Goal: Transaction & Acquisition: Book appointment/travel/reservation

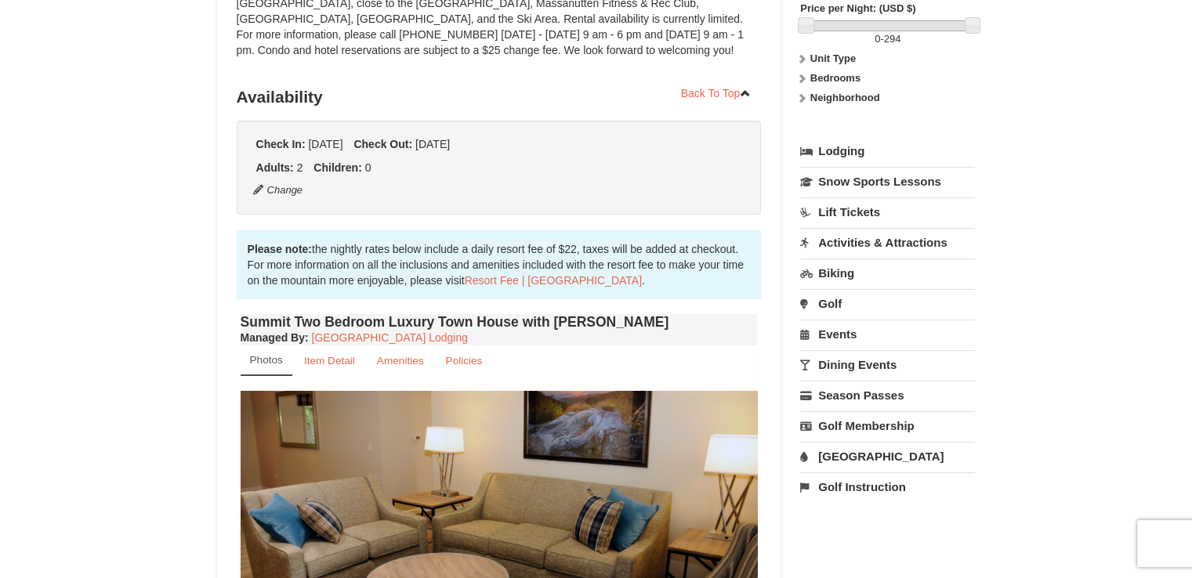
scroll to position [313, 0]
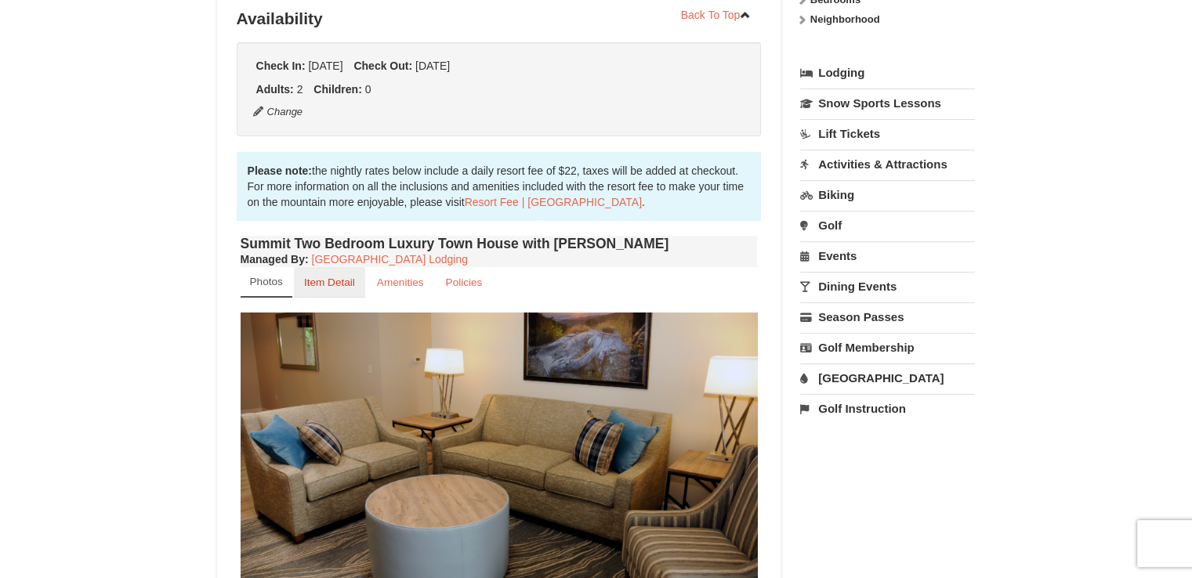
click at [320, 280] on small "Item Detail" at bounding box center [329, 283] width 51 height 12
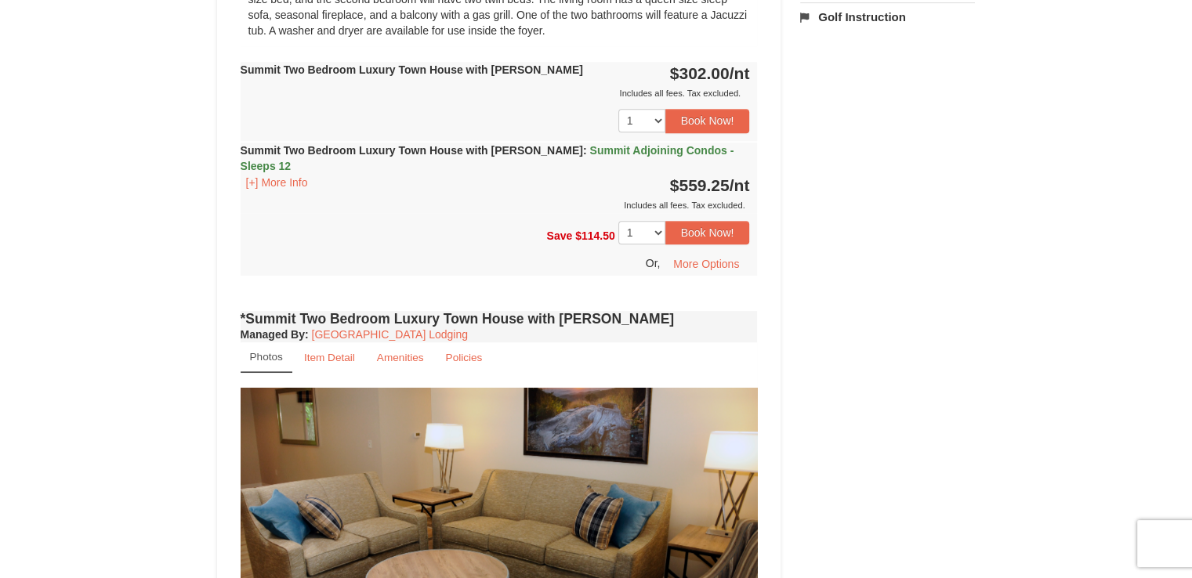
scroll to position [862, 0]
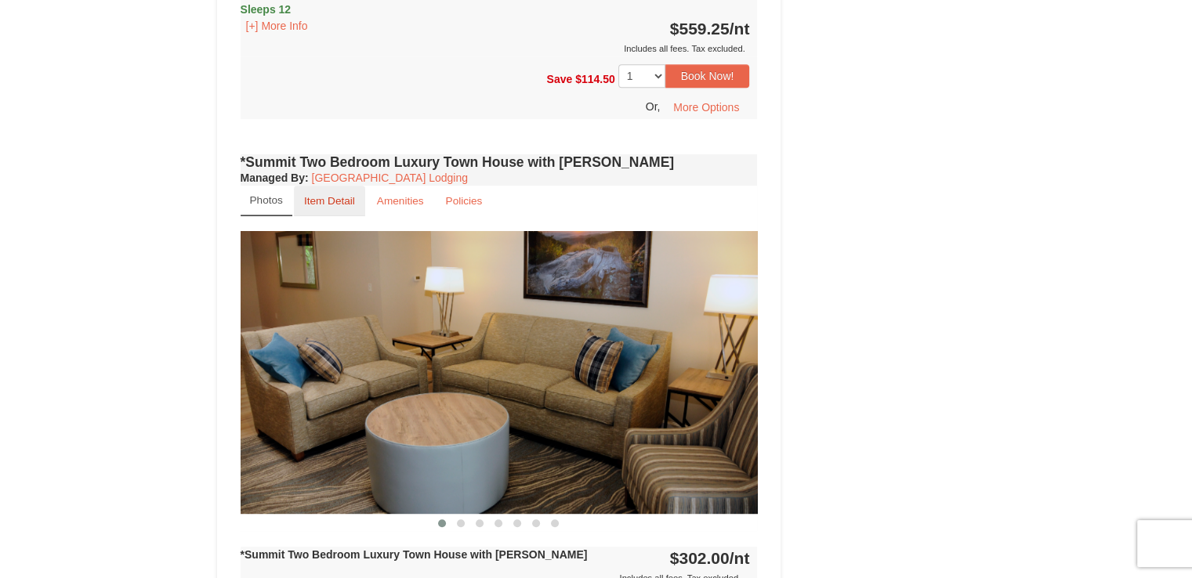
click at [334, 207] on small "Item Detail" at bounding box center [329, 201] width 51 height 12
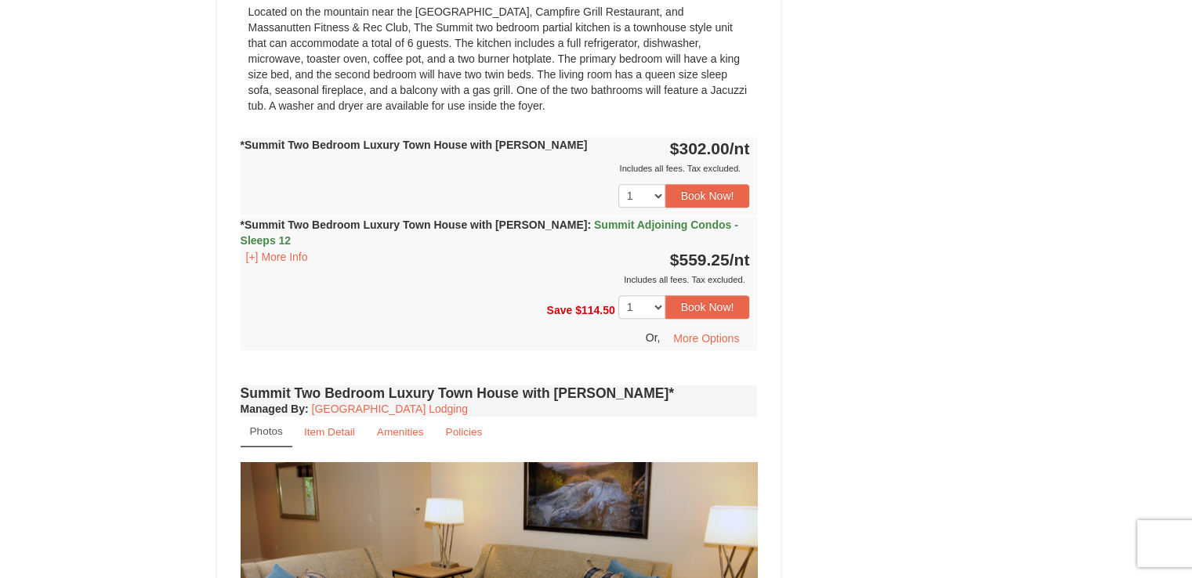
scroll to position [1254, 0]
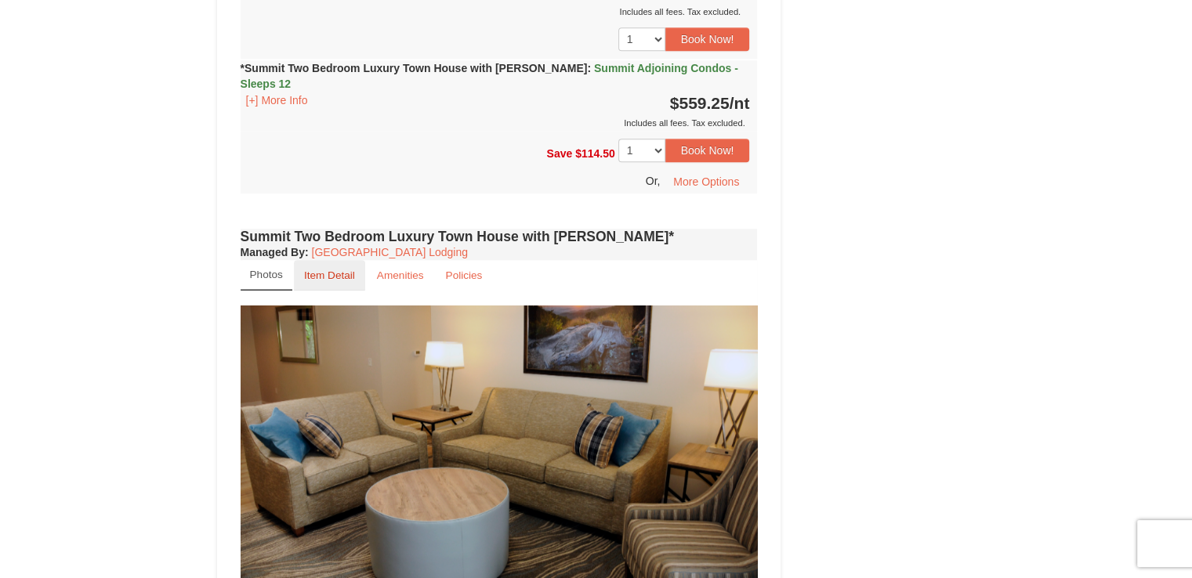
click at [322, 272] on small "Item Detail" at bounding box center [329, 276] width 51 height 12
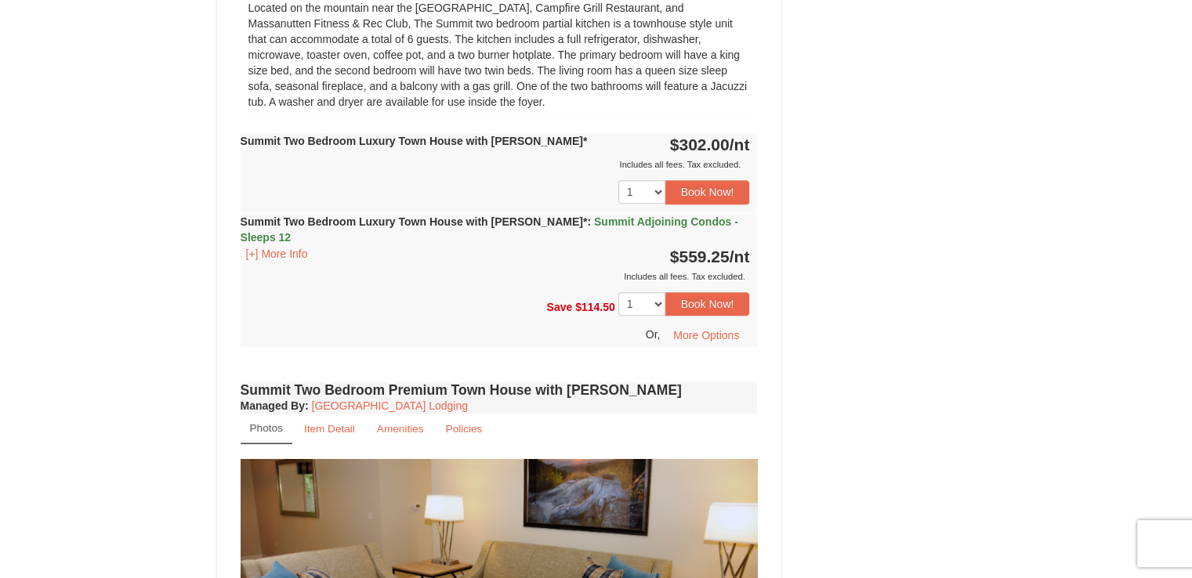
scroll to position [1881, 0]
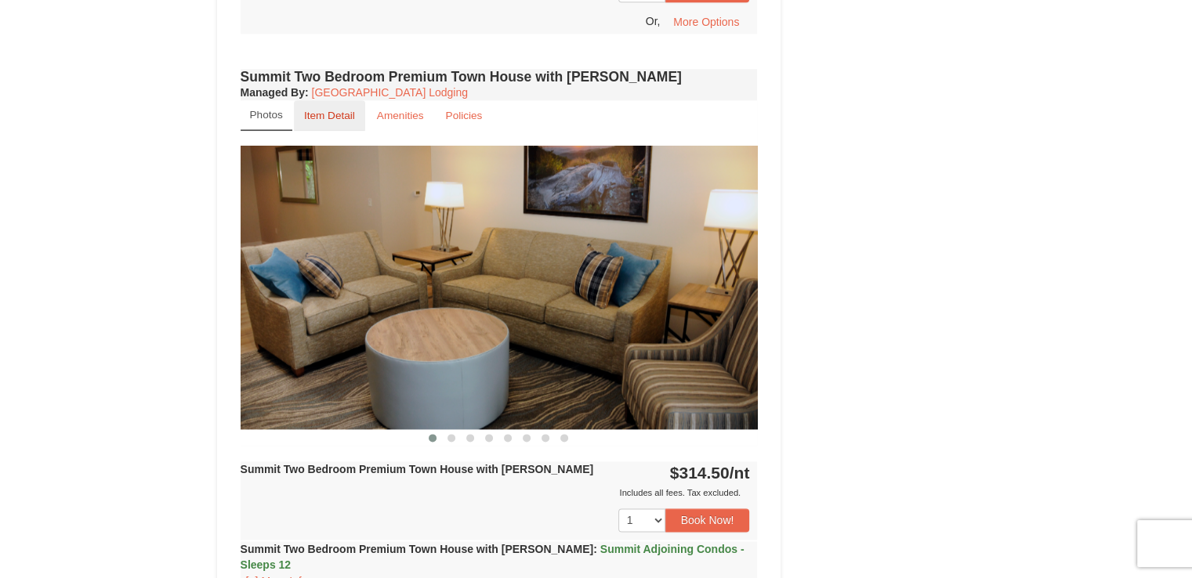
click at [324, 116] on small "Item Detail" at bounding box center [329, 116] width 51 height 12
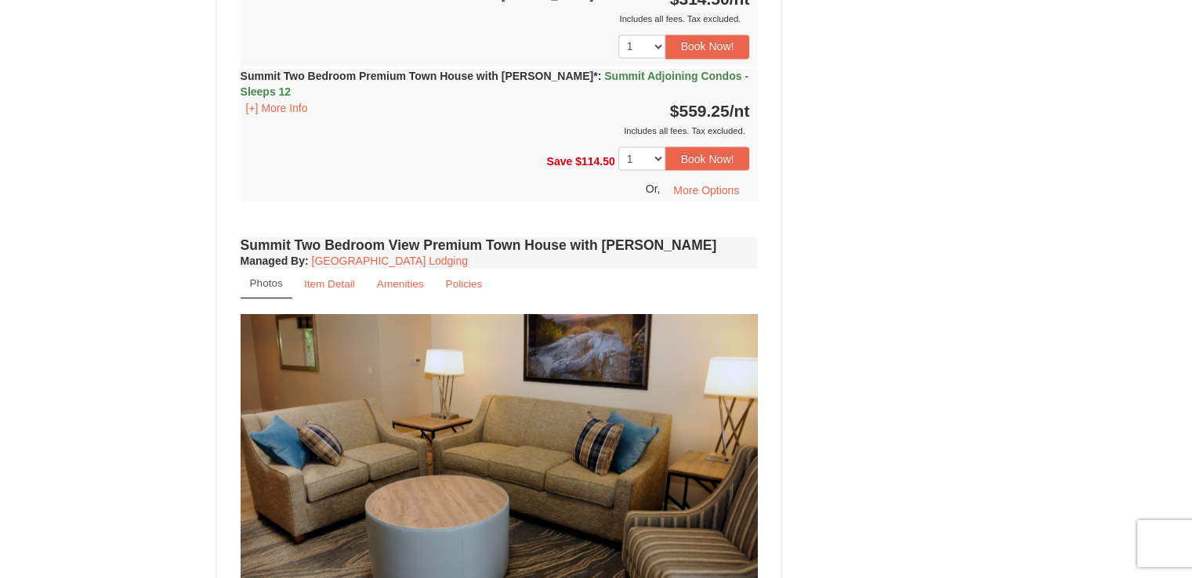
scroll to position [2899, 0]
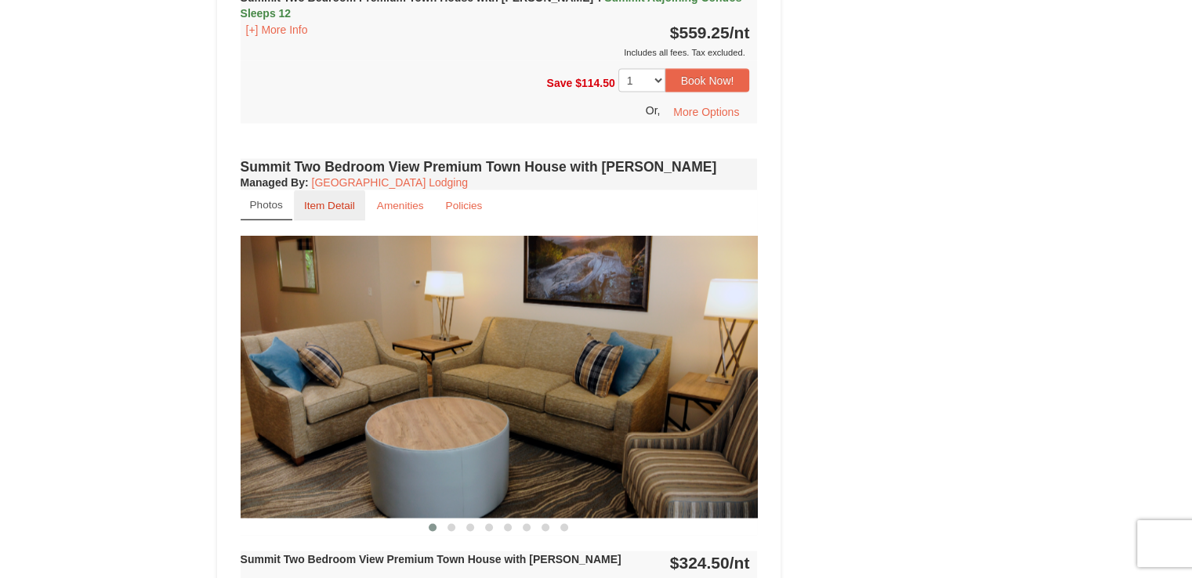
click at [331, 208] on small "Item Detail" at bounding box center [329, 205] width 51 height 12
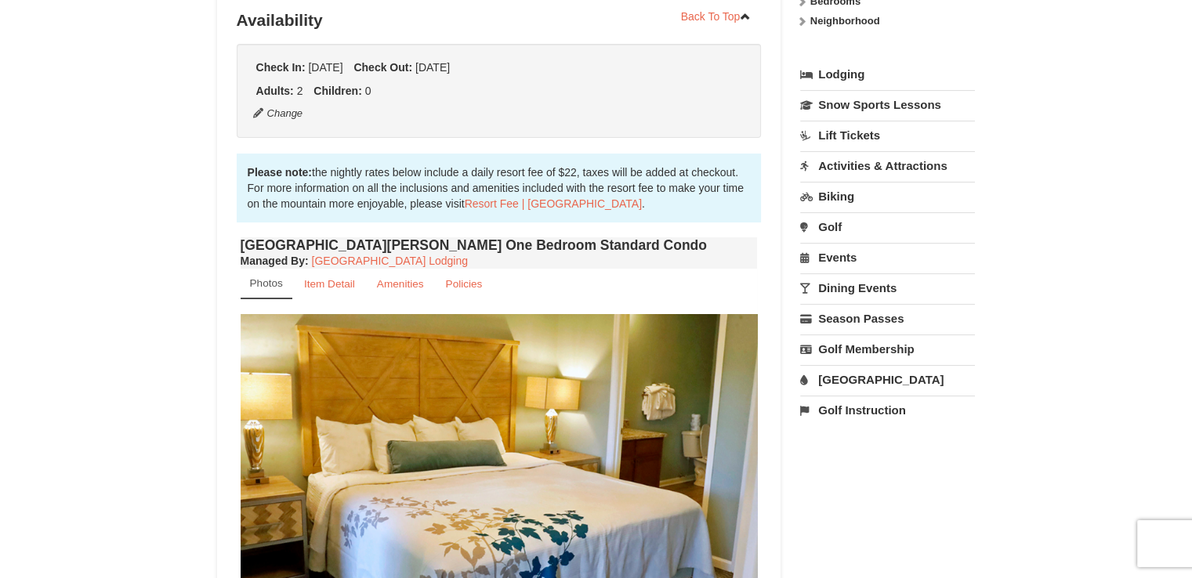
scroll to position [390, 0]
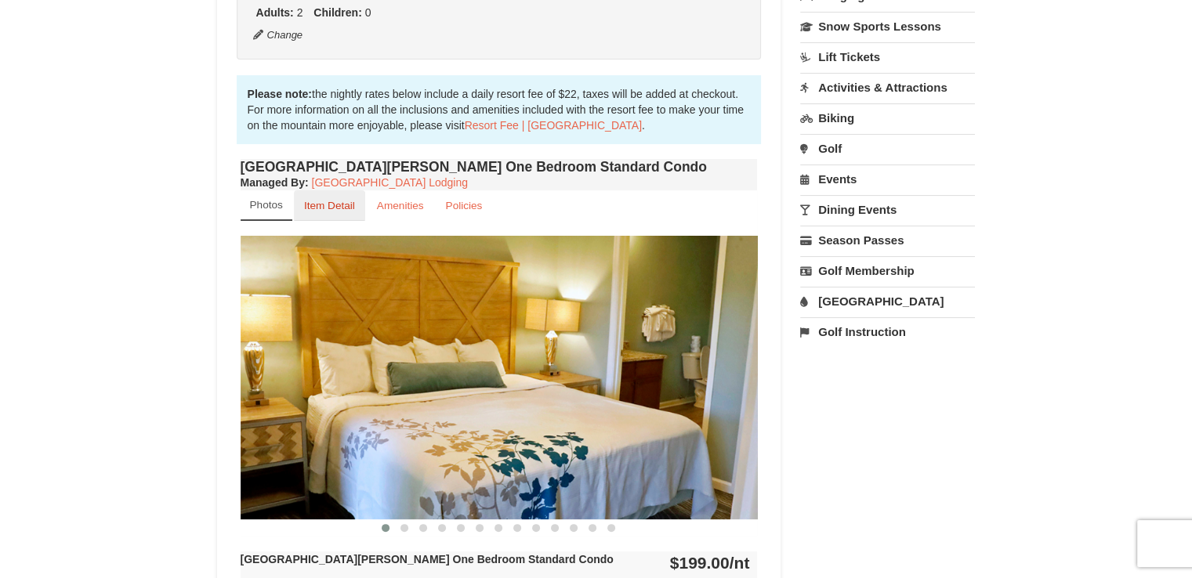
click at [317, 211] on small "Item Detail" at bounding box center [329, 206] width 51 height 12
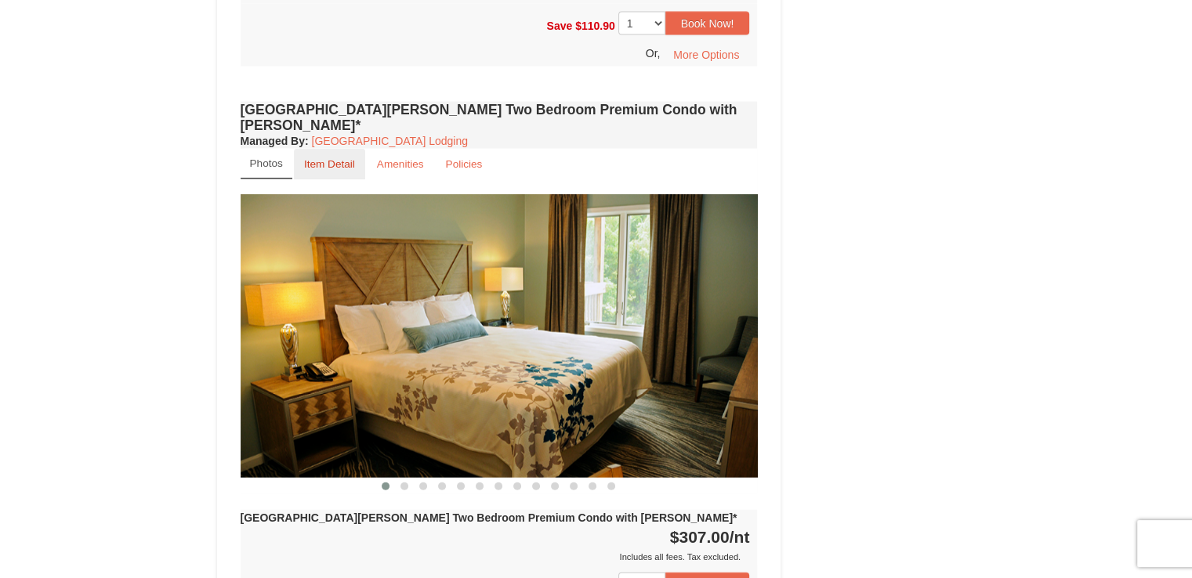
scroll to position [3275, 0]
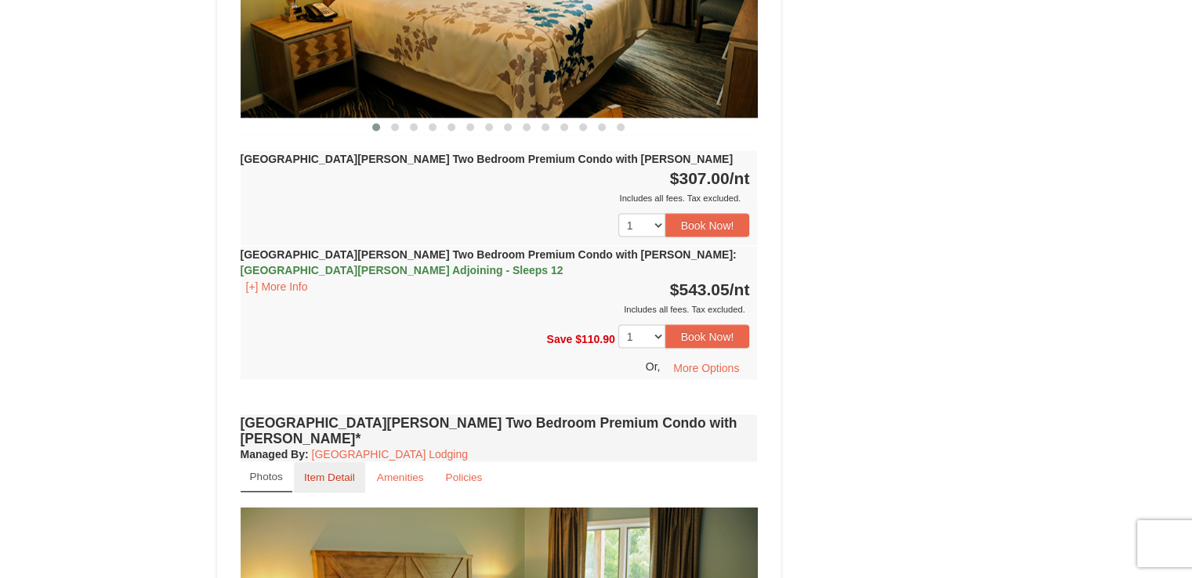
click at [313, 472] on small "Item Detail" at bounding box center [329, 478] width 51 height 12
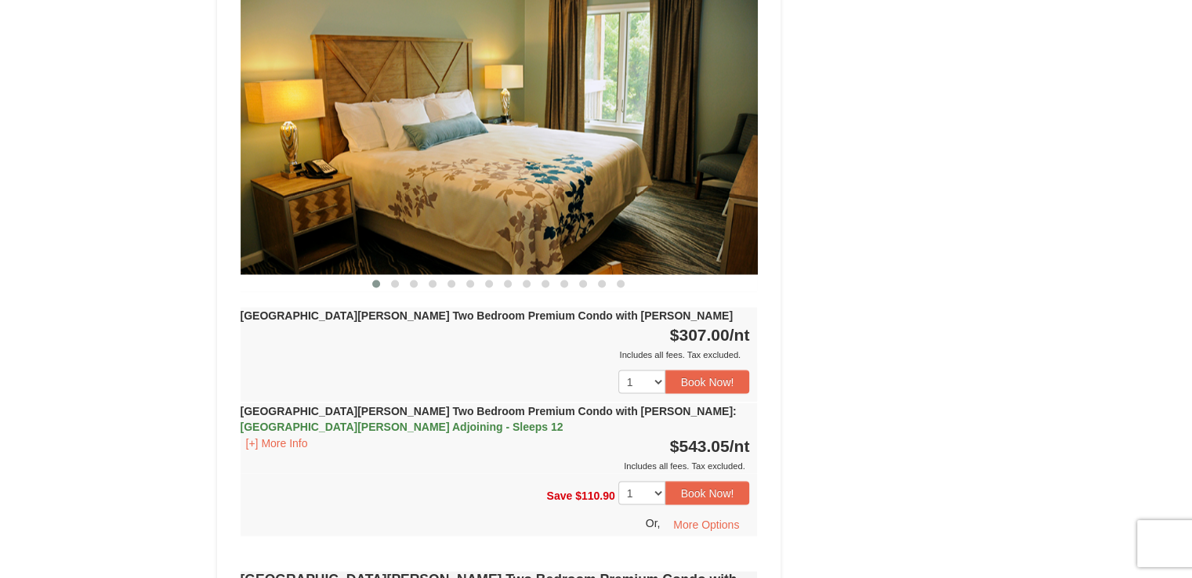
scroll to position [2883, 0]
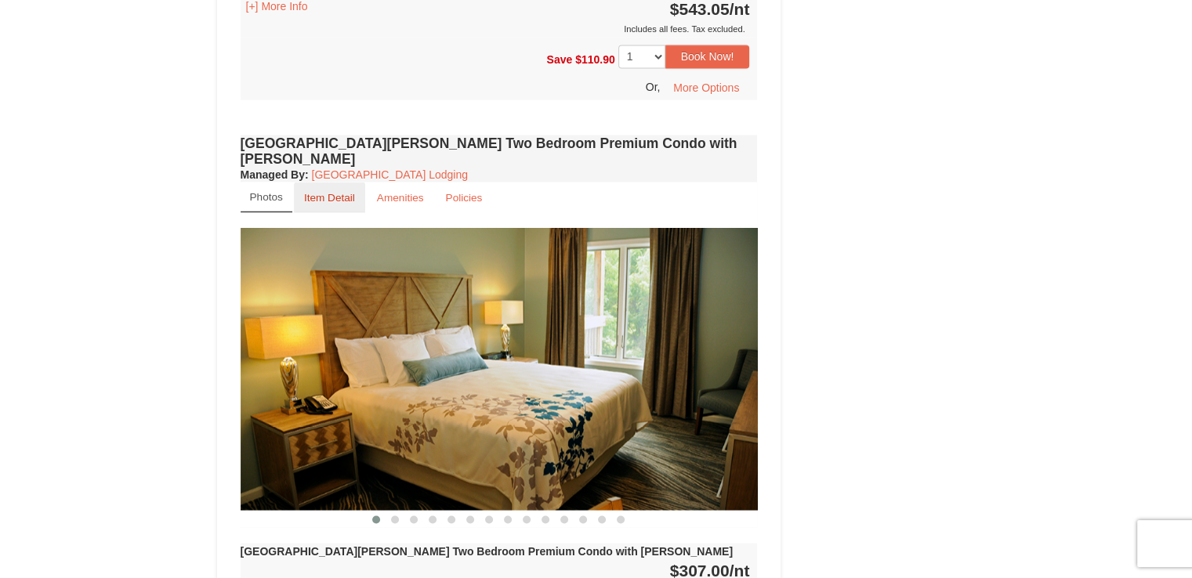
click at [317, 191] on small "Item Detail" at bounding box center [329, 197] width 51 height 12
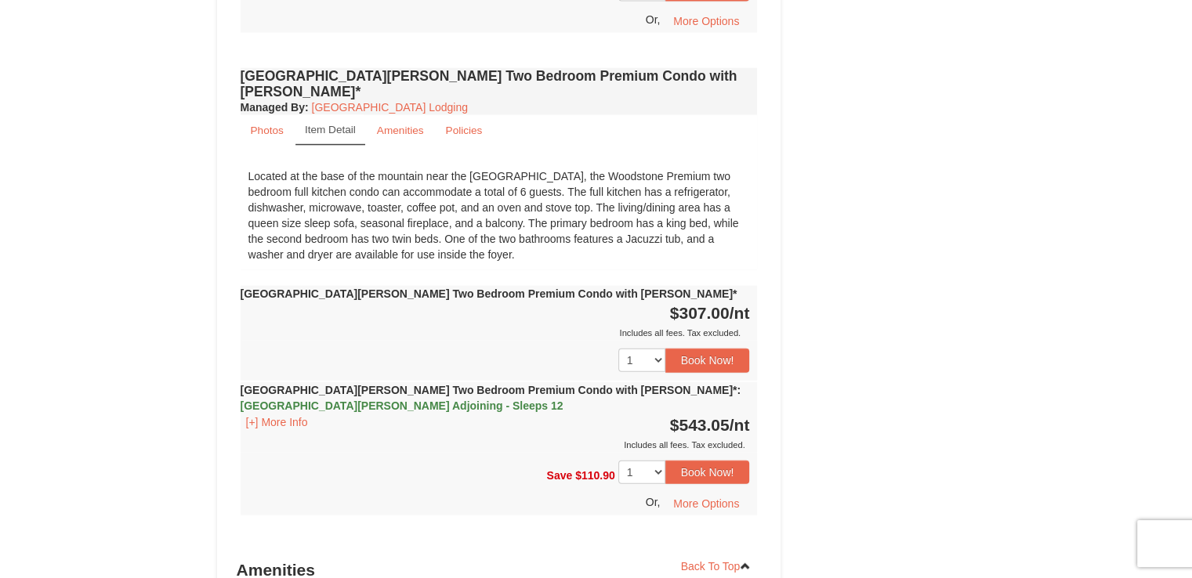
scroll to position [3119, 0]
